Goal: Transaction & Acquisition: Purchase product/service

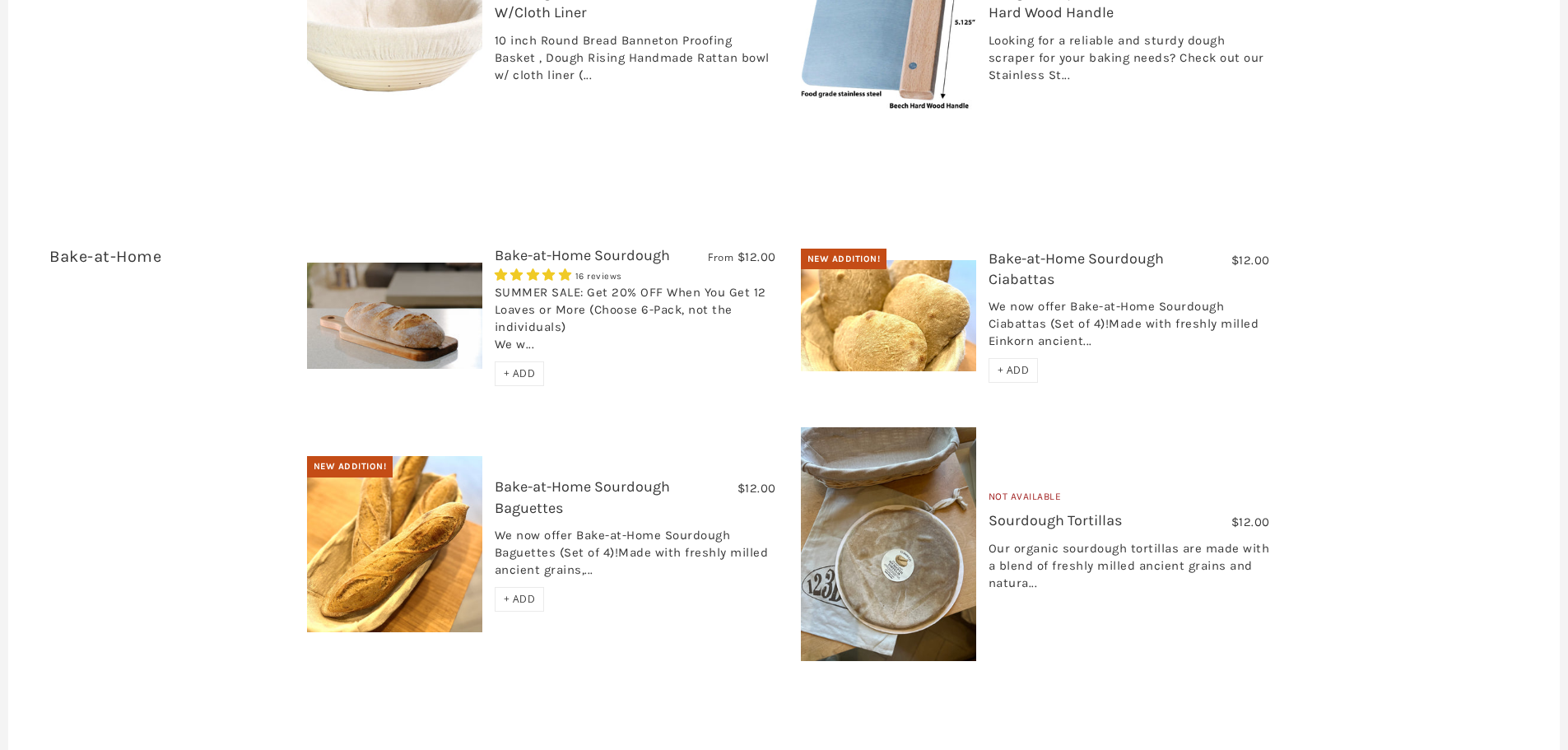
scroll to position [2800, 0]
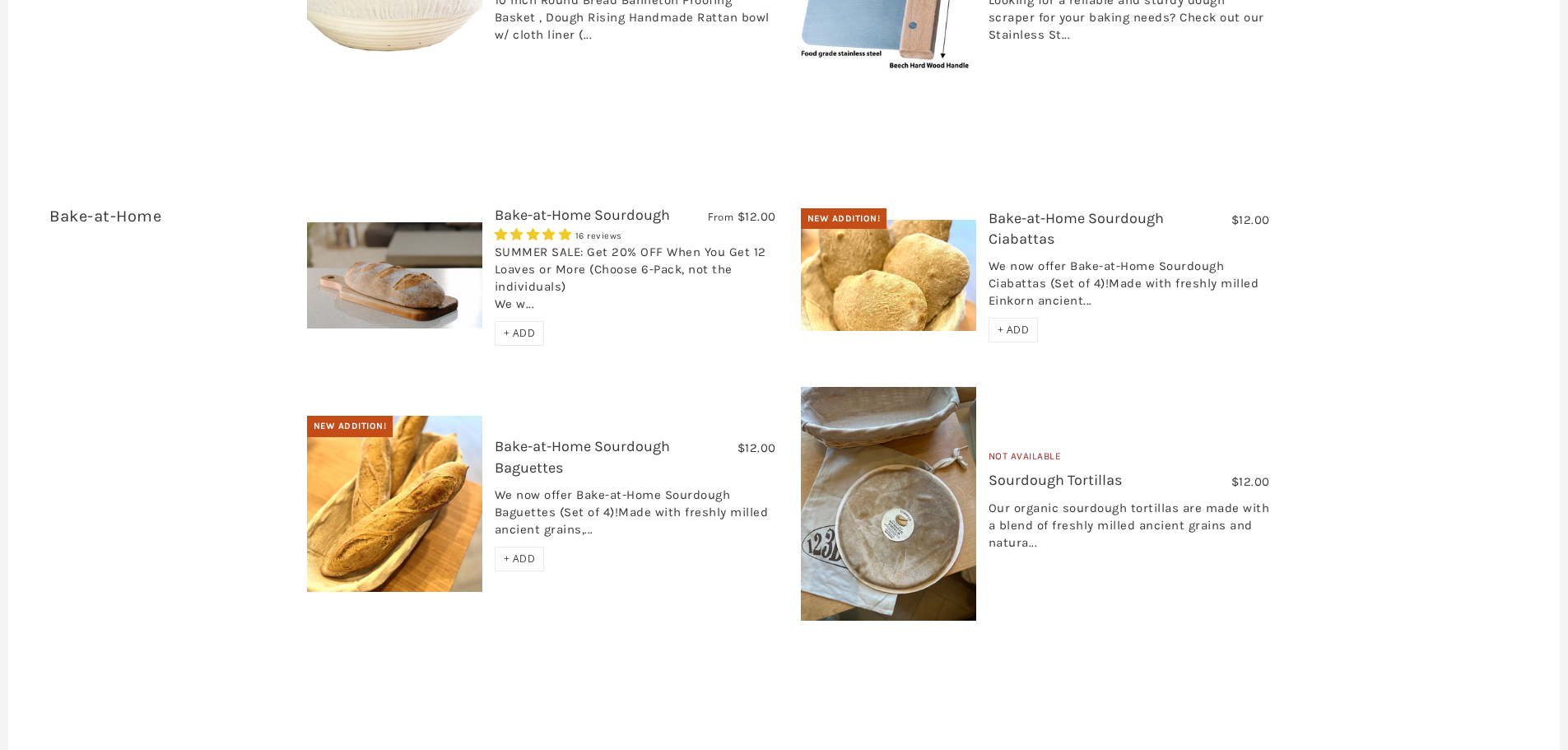
click at [402, 233] on img at bounding box center [394, 274] width 175 height 106
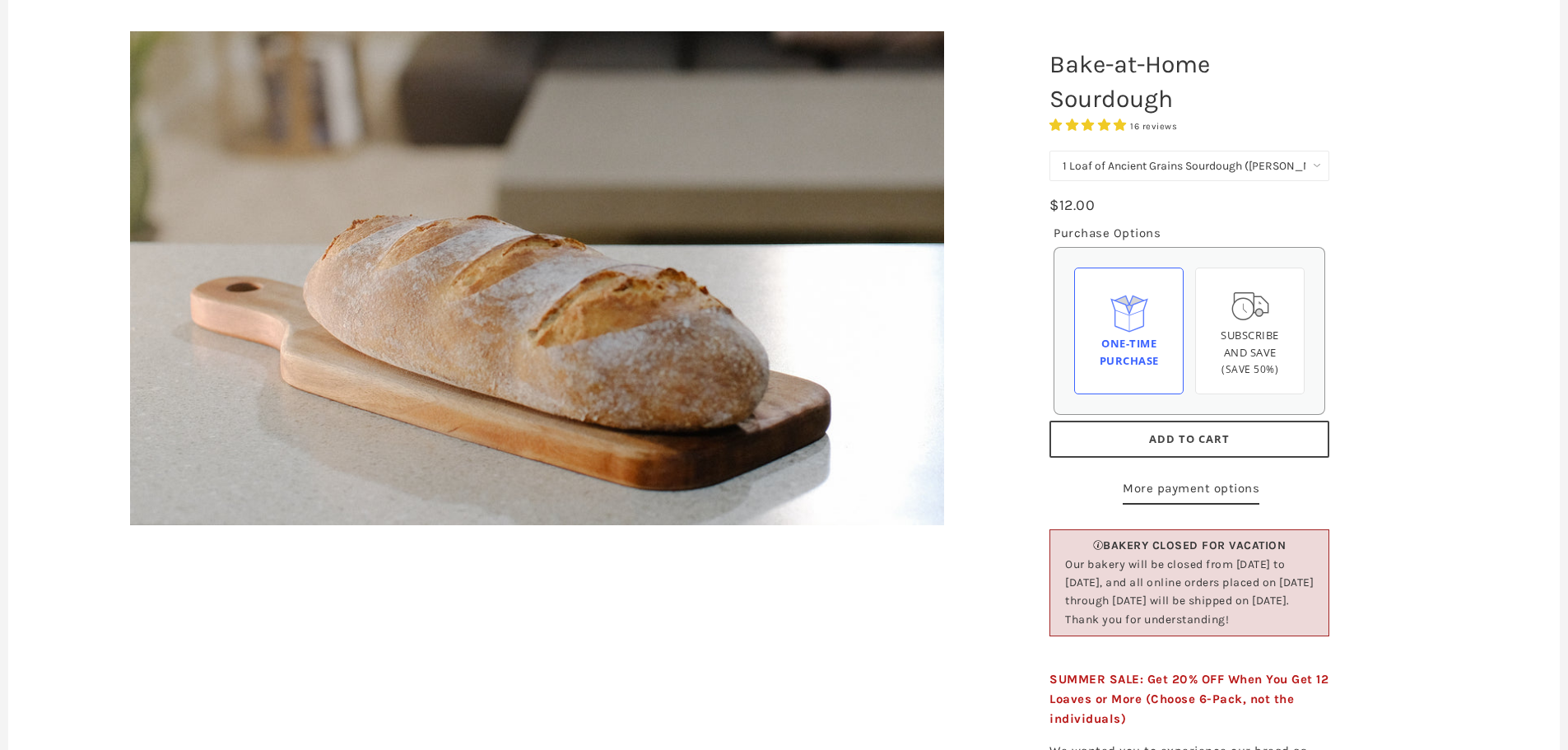
scroll to position [247, 0]
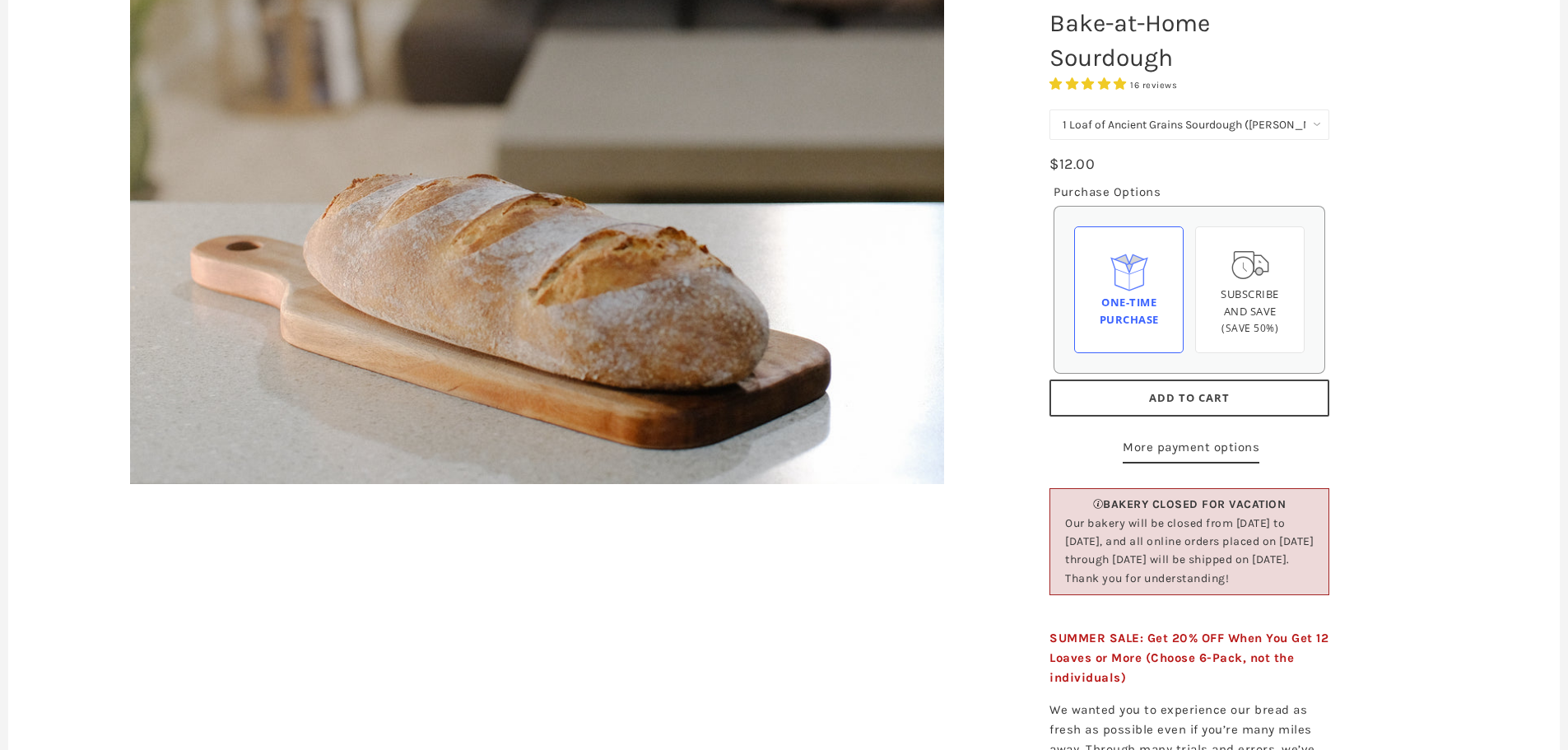
click at [1115, 126] on select "1 Loaf of Ancient Grains Sourdough ([PERSON_NAME] Choice) Get 6 Loaves Every Mo…" at bounding box center [1190, 125] width 280 height 31
select select "Get 6 Loaves Every Month (Free Shipping)"
click at [1050, 110] on select "1 Loaf of Ancient Grains Sourdough ([PERSON_NAME] Choice) Get 6 Loaves Every Mo…" at bounding box center [1190, 125] width 280 height 31
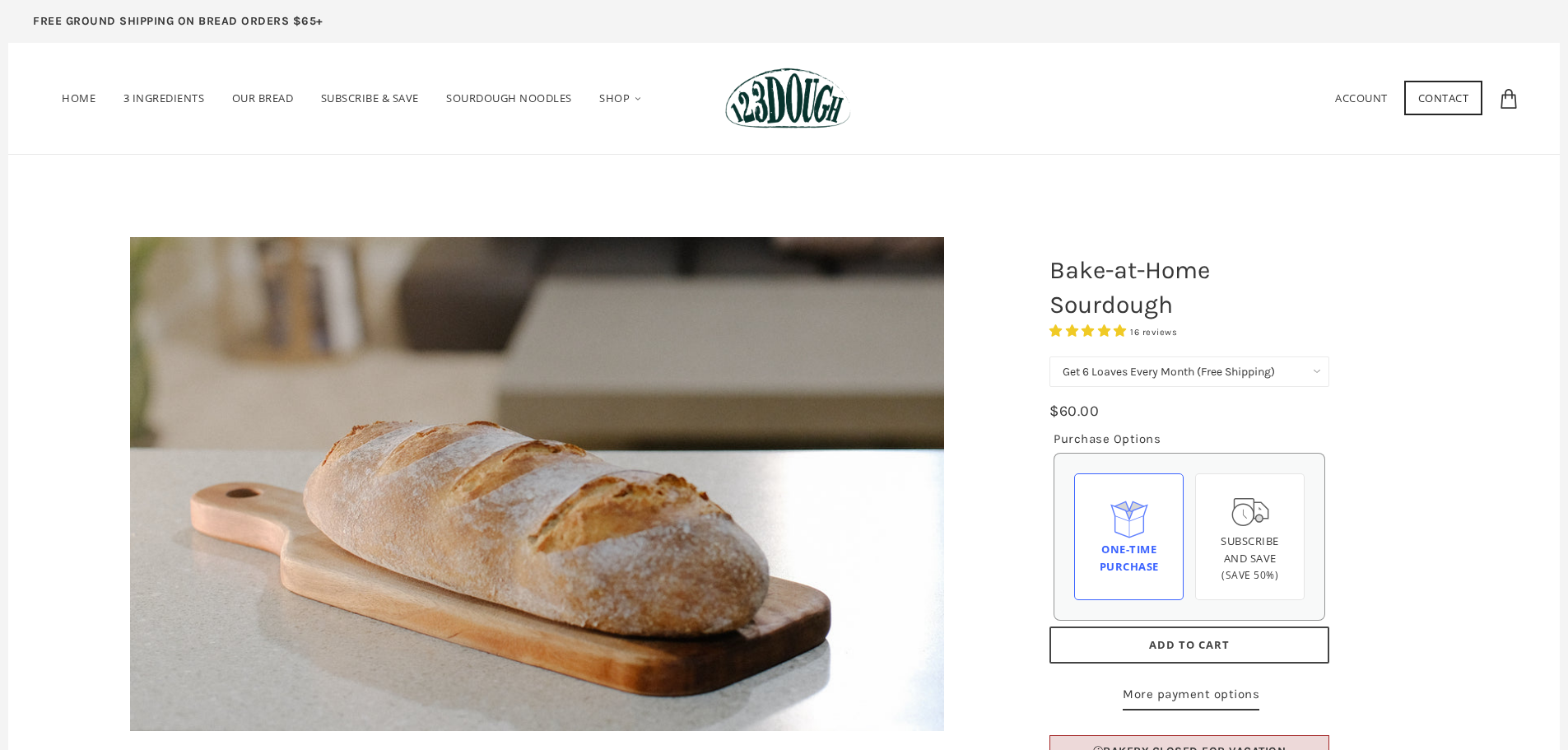
click at [1370, 95] on link "Account" at bounding box center [1361, 97] width 52 height 15
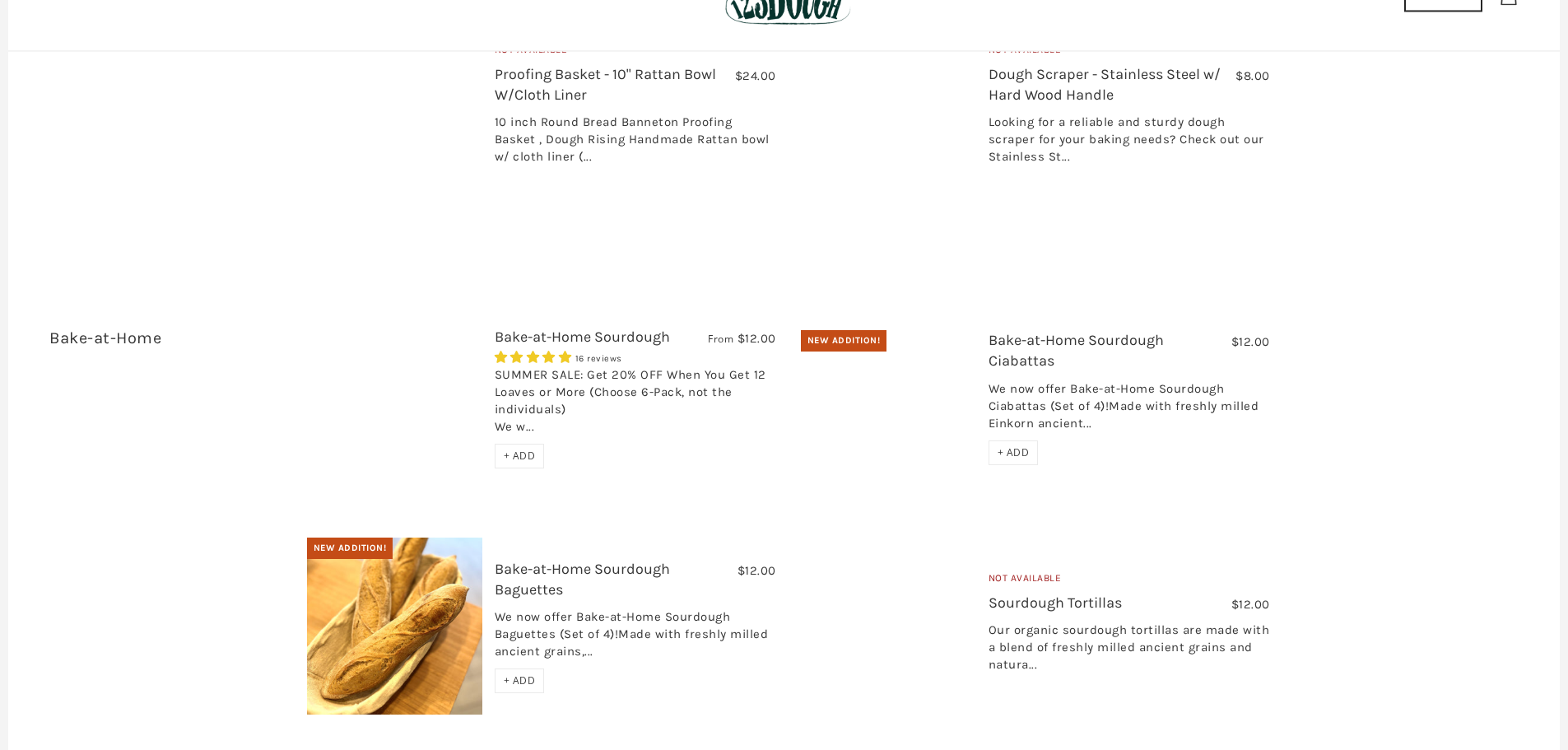
scroll to position [2635, 0]
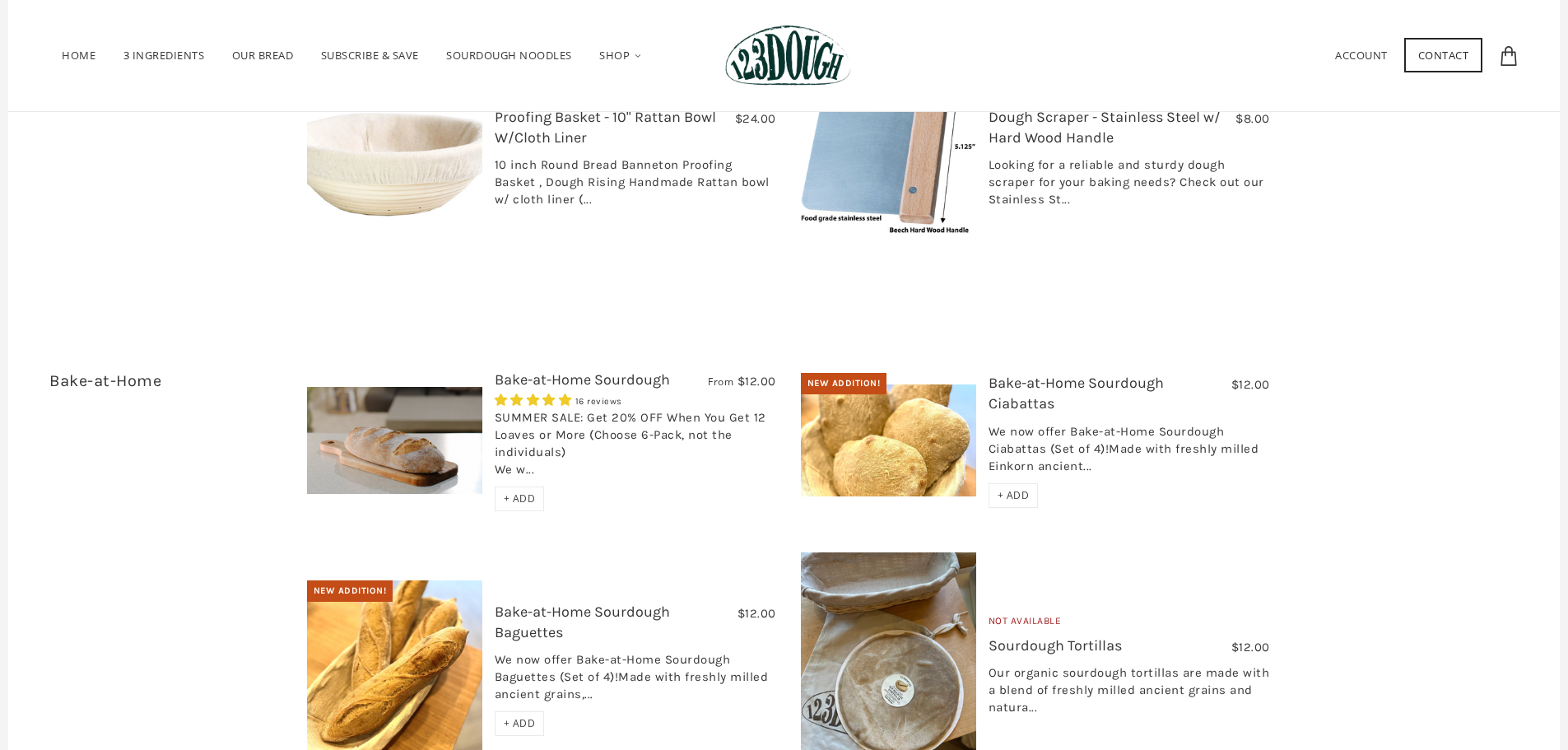
click at [415, 408] on img at bounding box center [394, 440] width 175 height 106
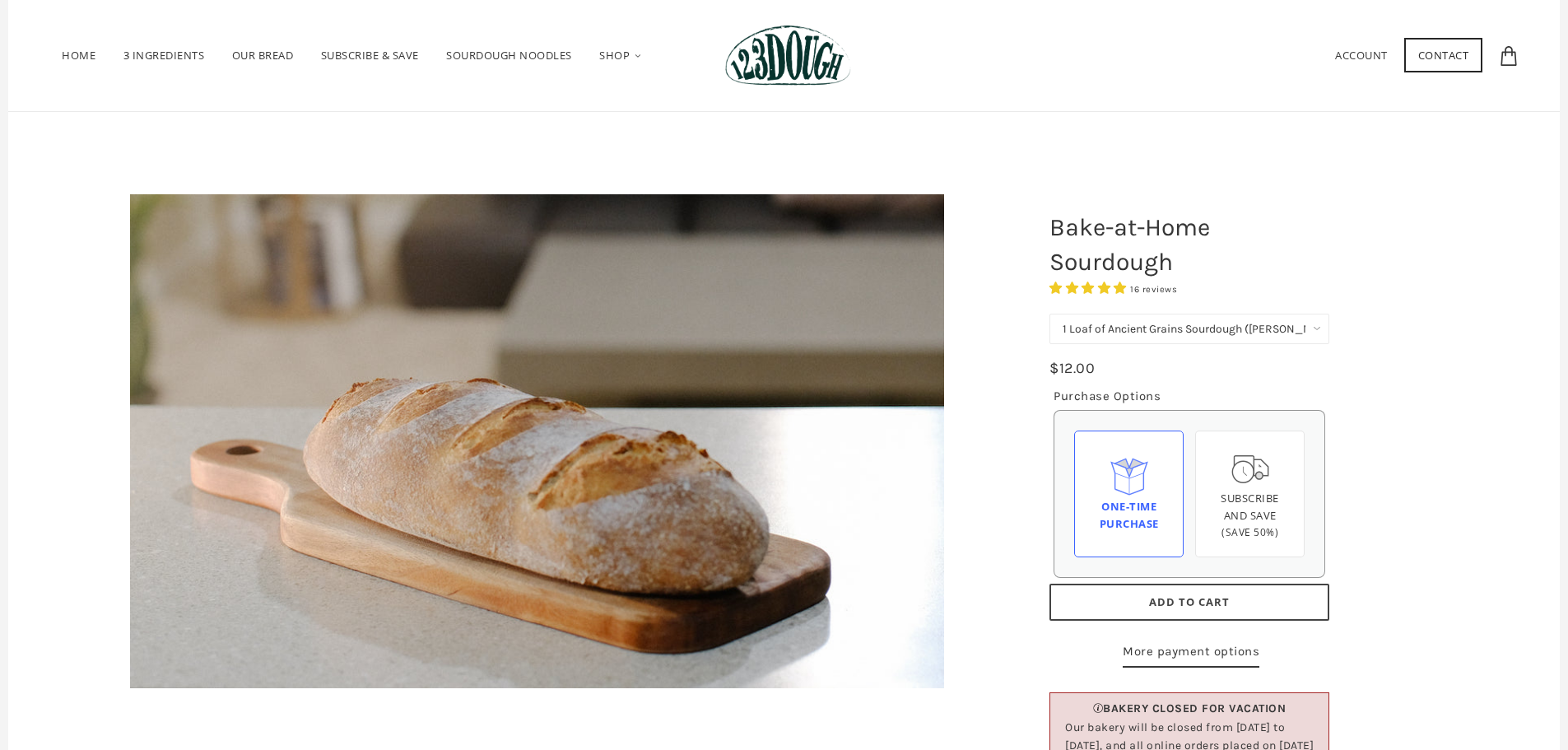
scroll to position [82, 0]
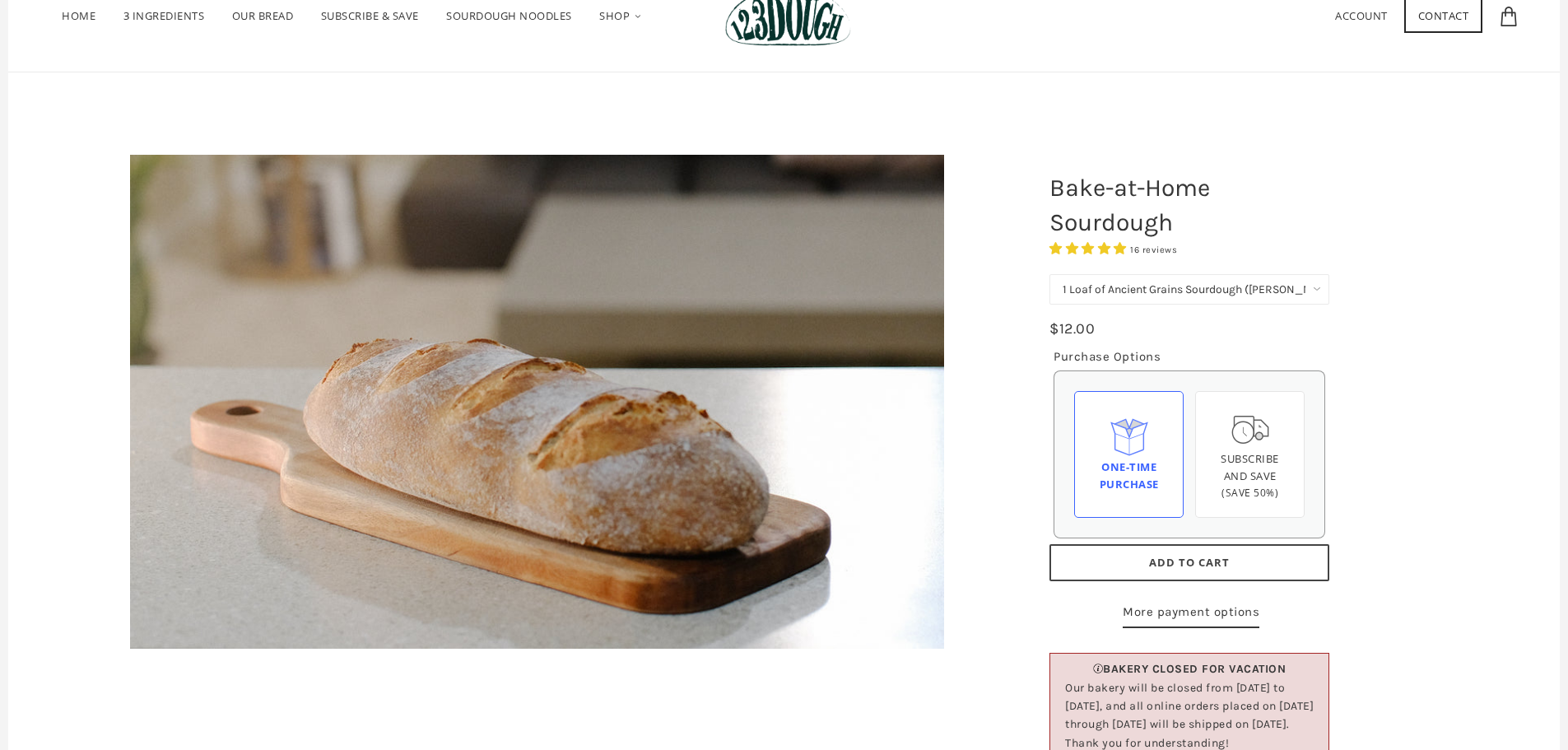
click at [1320, 290] on select "1 Loaf of Ancient Grains Sourdough (Baker's Choice) Get 6 Loaves Every Month (F…" at bounding box center [1190, 289] width 280 height 31
select select "Get 6 Loaves Every Month (Free Shipping)"
click at [1050, 274] on select "1 Loaf of Ancient Grains Sourdough (Baker's Choice) Get 6 Loaves Every Month (F…" at bounding box center [1190, 289] width 280 height 31
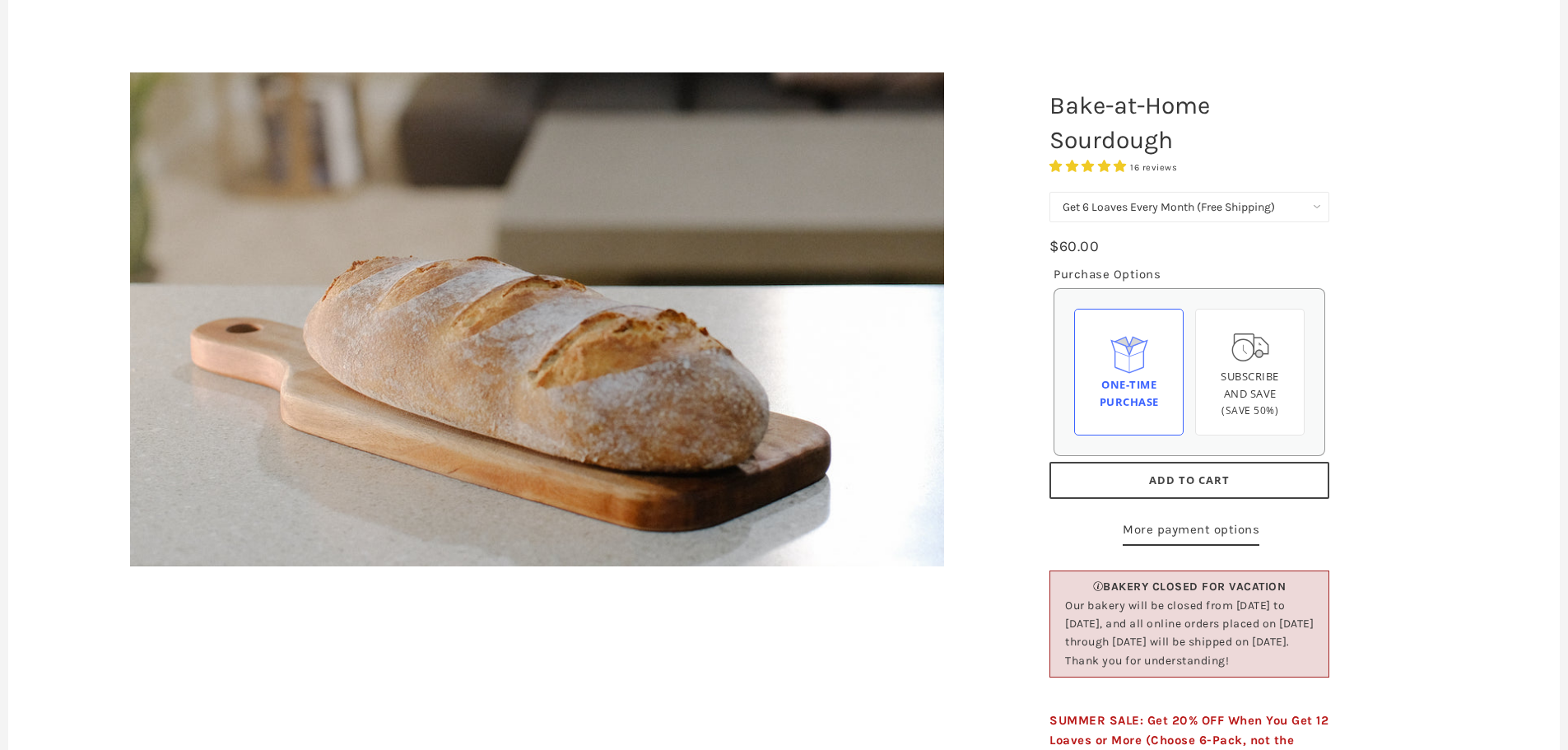
scroll to position [247, 0]
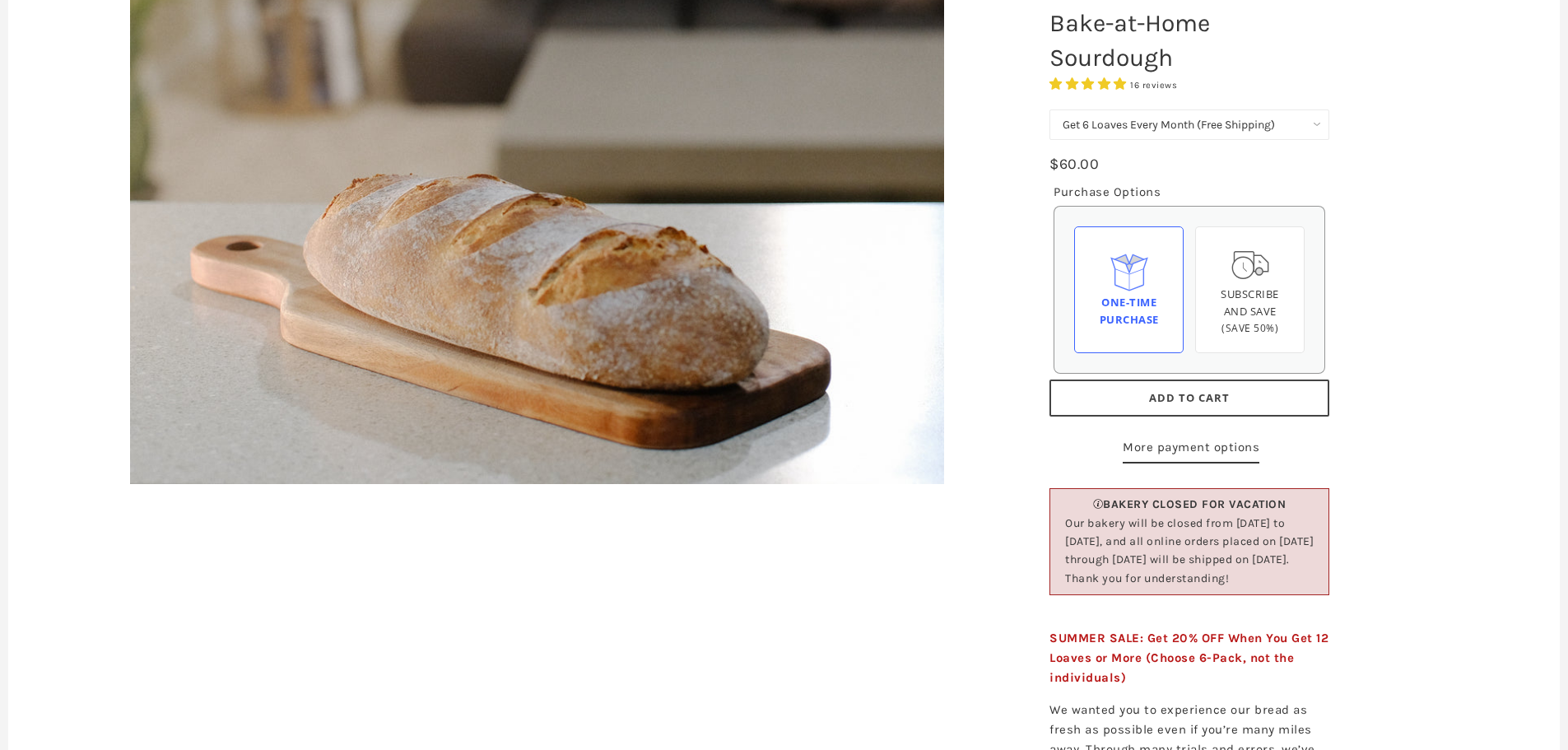
click at [1158, 399] on span "Add to Cart" at bounding box center [1189, 397] width 80 height 15
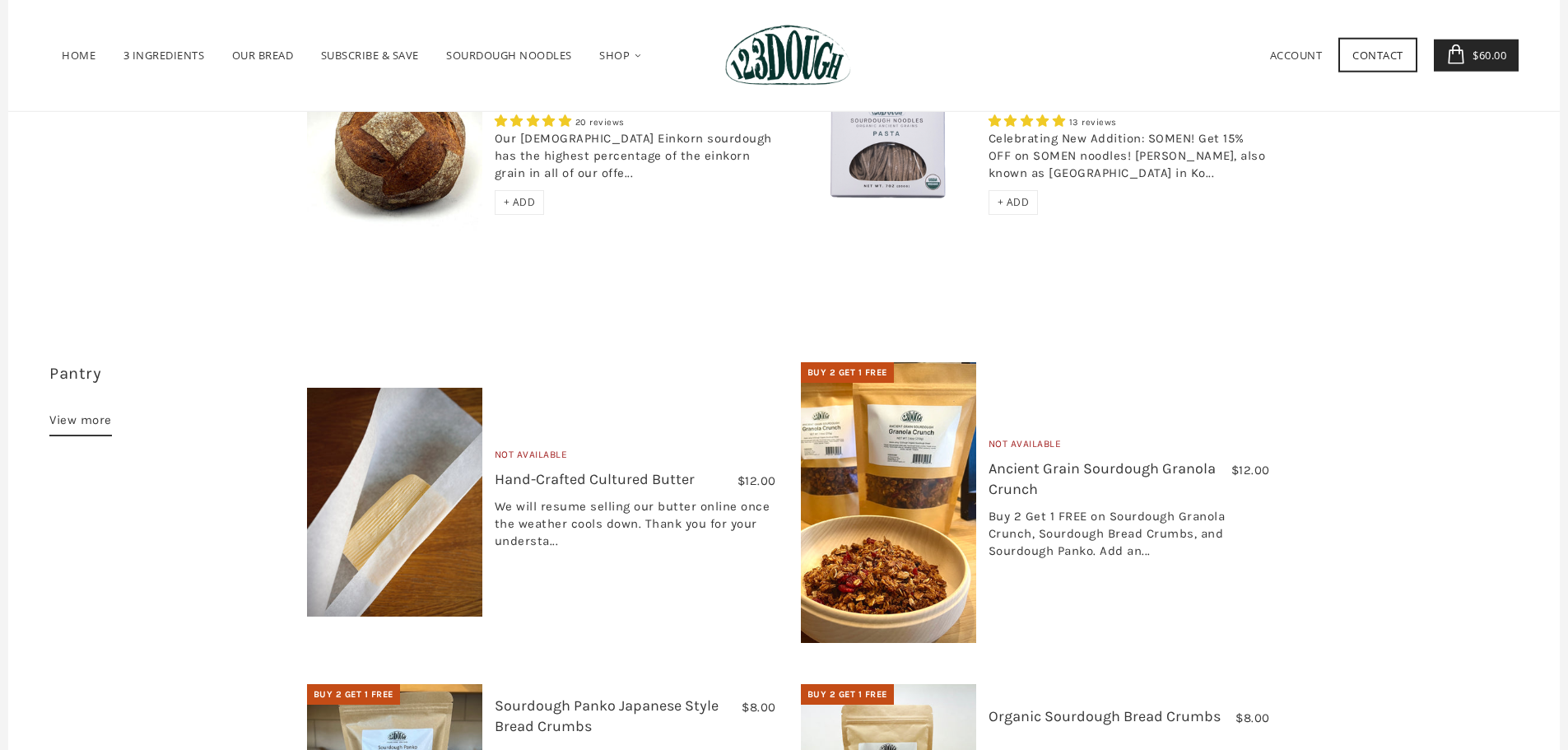
scroll to position [823, 0]
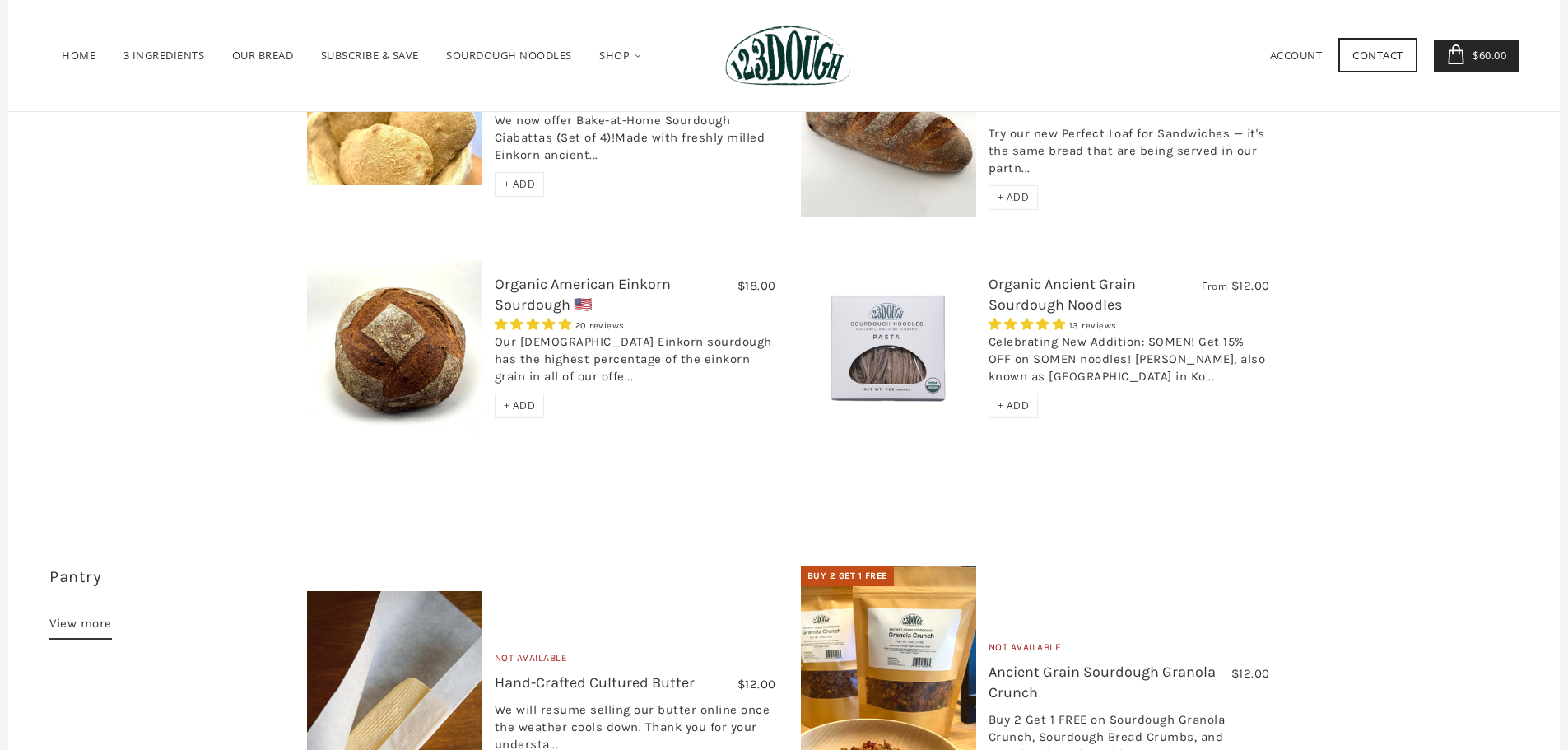
click at [415, 297] on img at bounding box center [394, 346] width 175 height 175
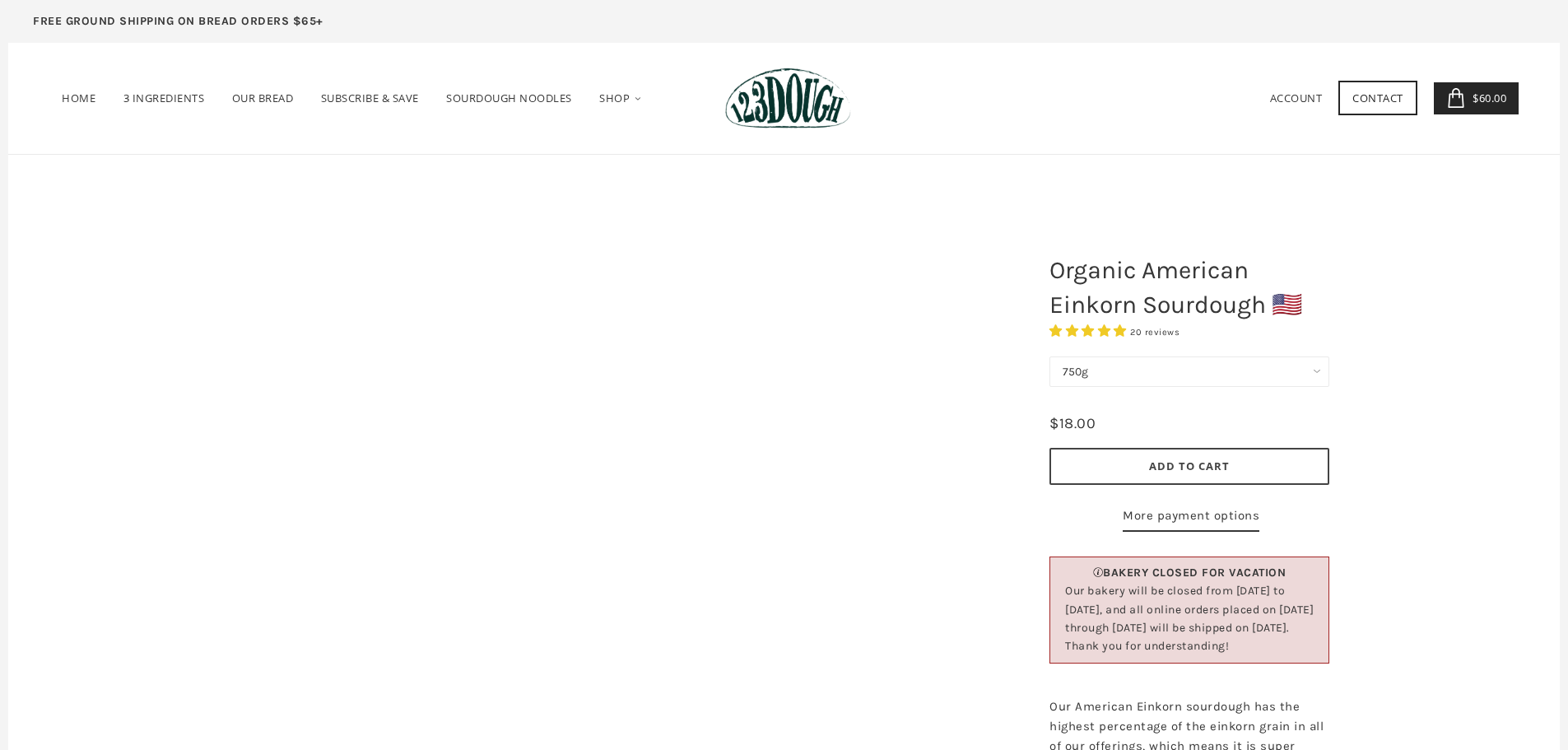
click at [1168, 372] on select "750g" at bounding box center [1190, 372] width 280 height 31
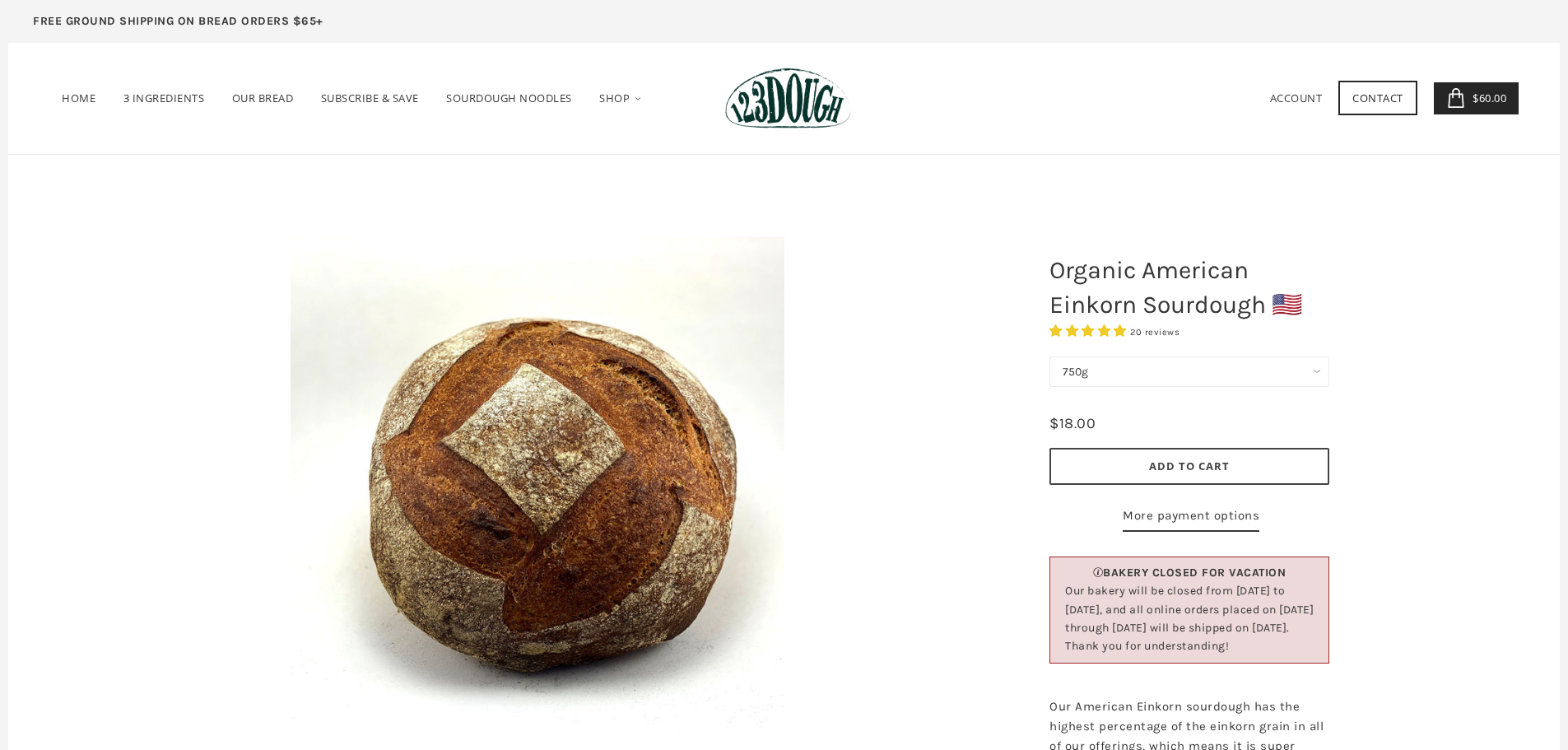
click at [1388, 349] on div "Organic American Einkorn Sourdough 🇺🇸 20 reviews 750g 750g - $18.00 1500g - $36…" at bounding box center [1272, 528] width 494 height 665
click at [1197, 466] on span "Add to Cart" at bounding box center [1189, 466] width 80 height 15
click at [1458, 98] on icon at bounding box center [1456, 98] width 20 height 20
